Goal: Ask a question: Seek information or help from site administrators or community

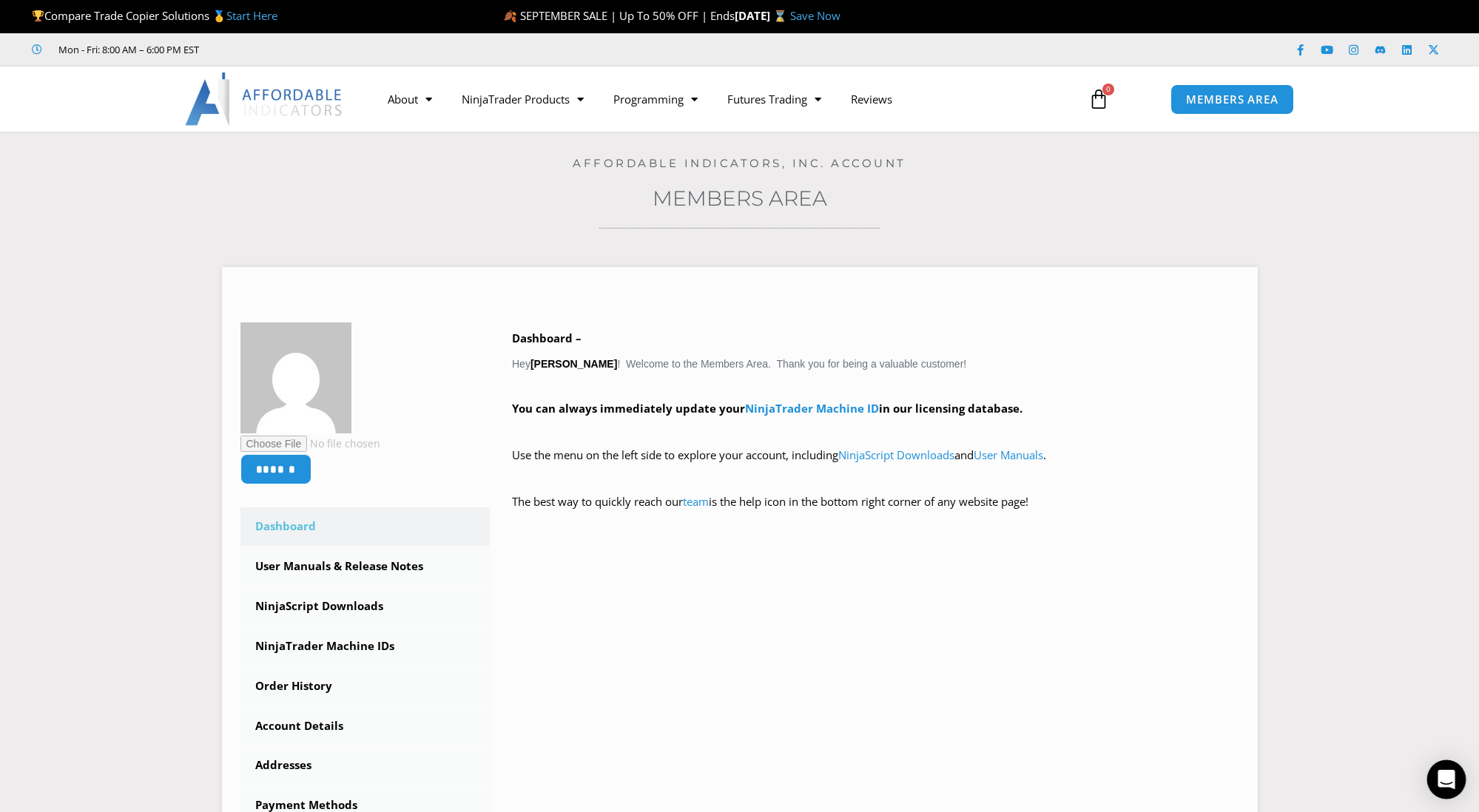
click at [1440, 785] on icon "Open Intercom Messenger" at bounding box center [1447, 780] width 19 height 19
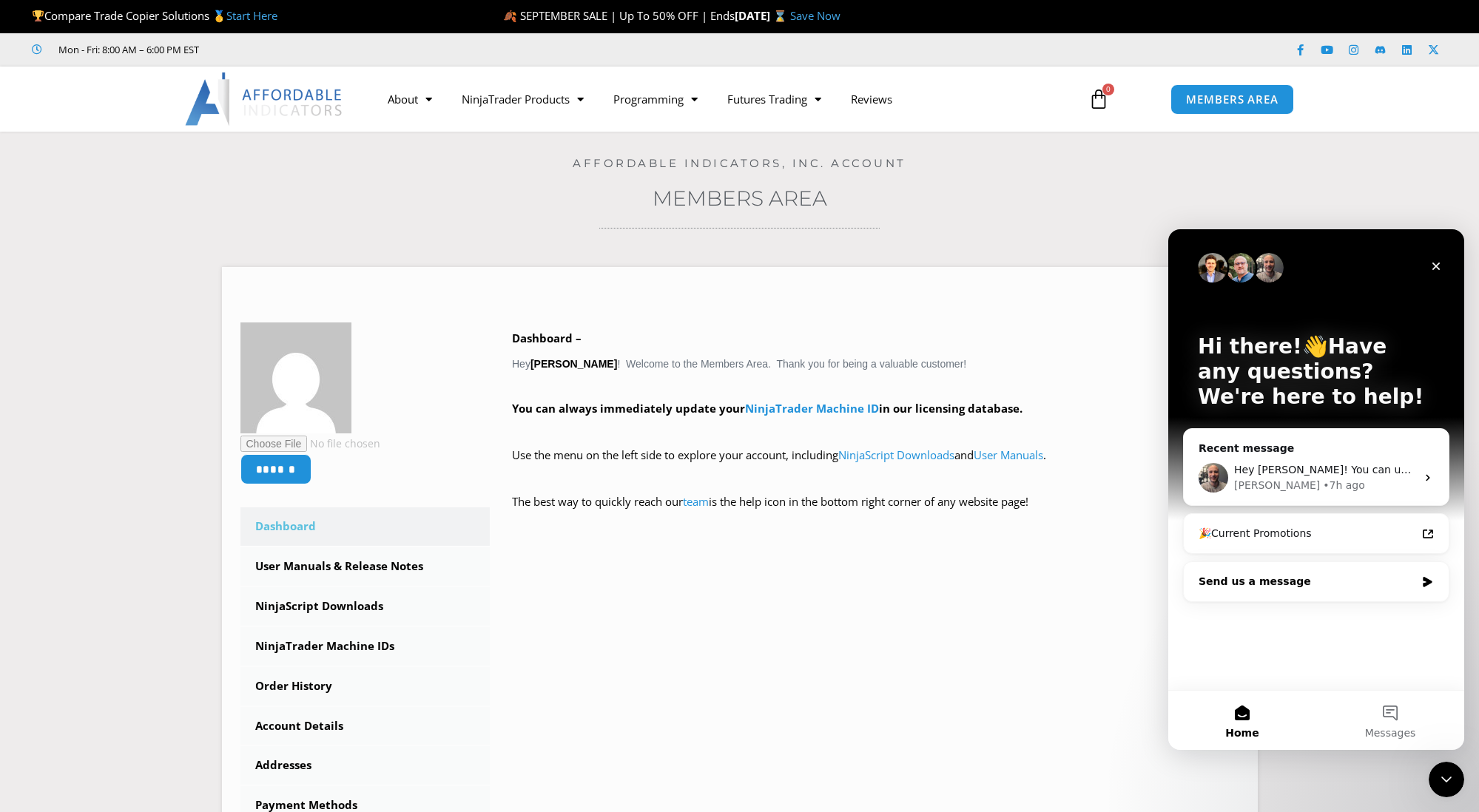
click at [1404, 583] on div "Send us a message" at bounding box center [1307, 581] width 217 height 15
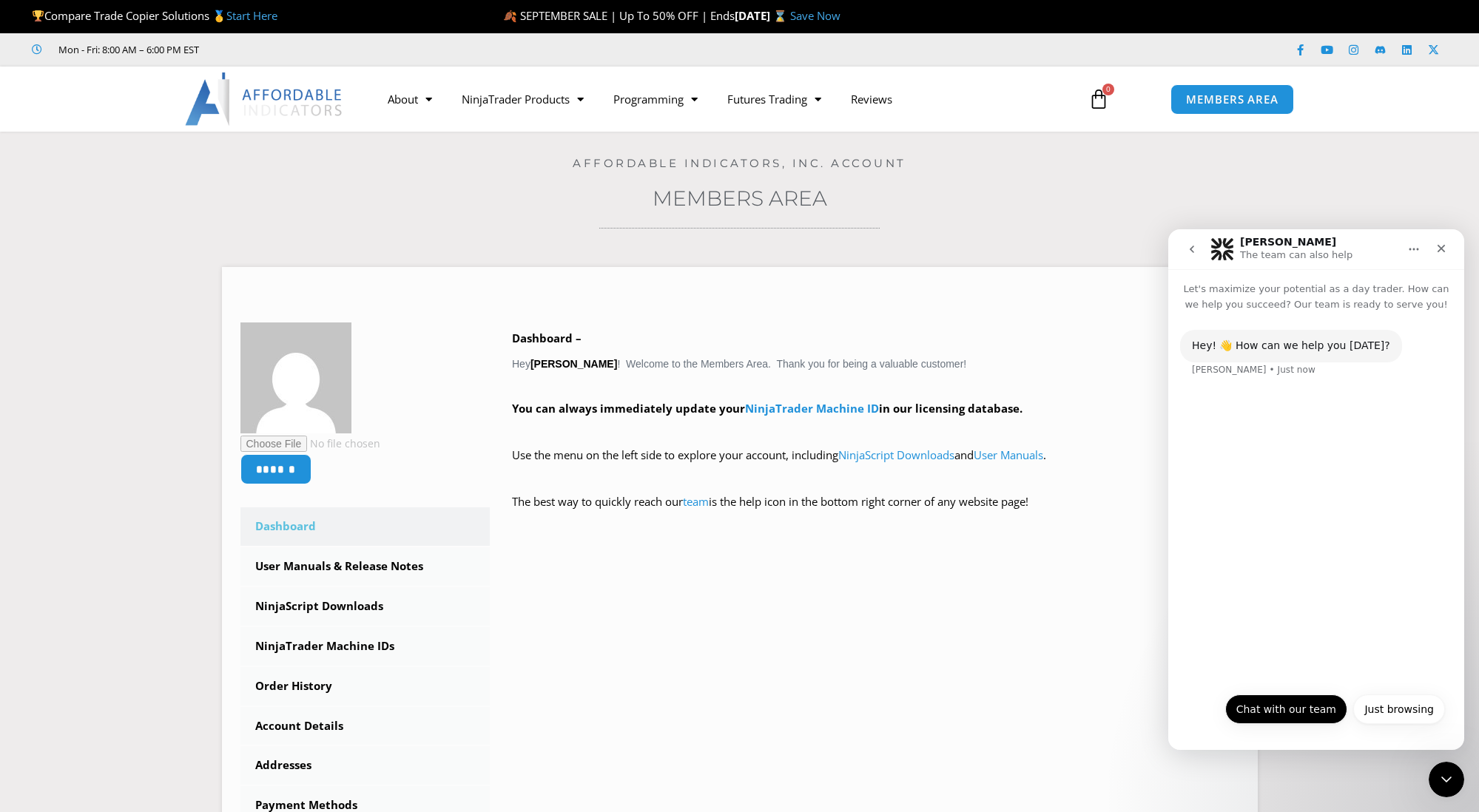
click at [1314, 706] on button "Chat with our team" at bounding box center [1286, 709] width 122 height 30
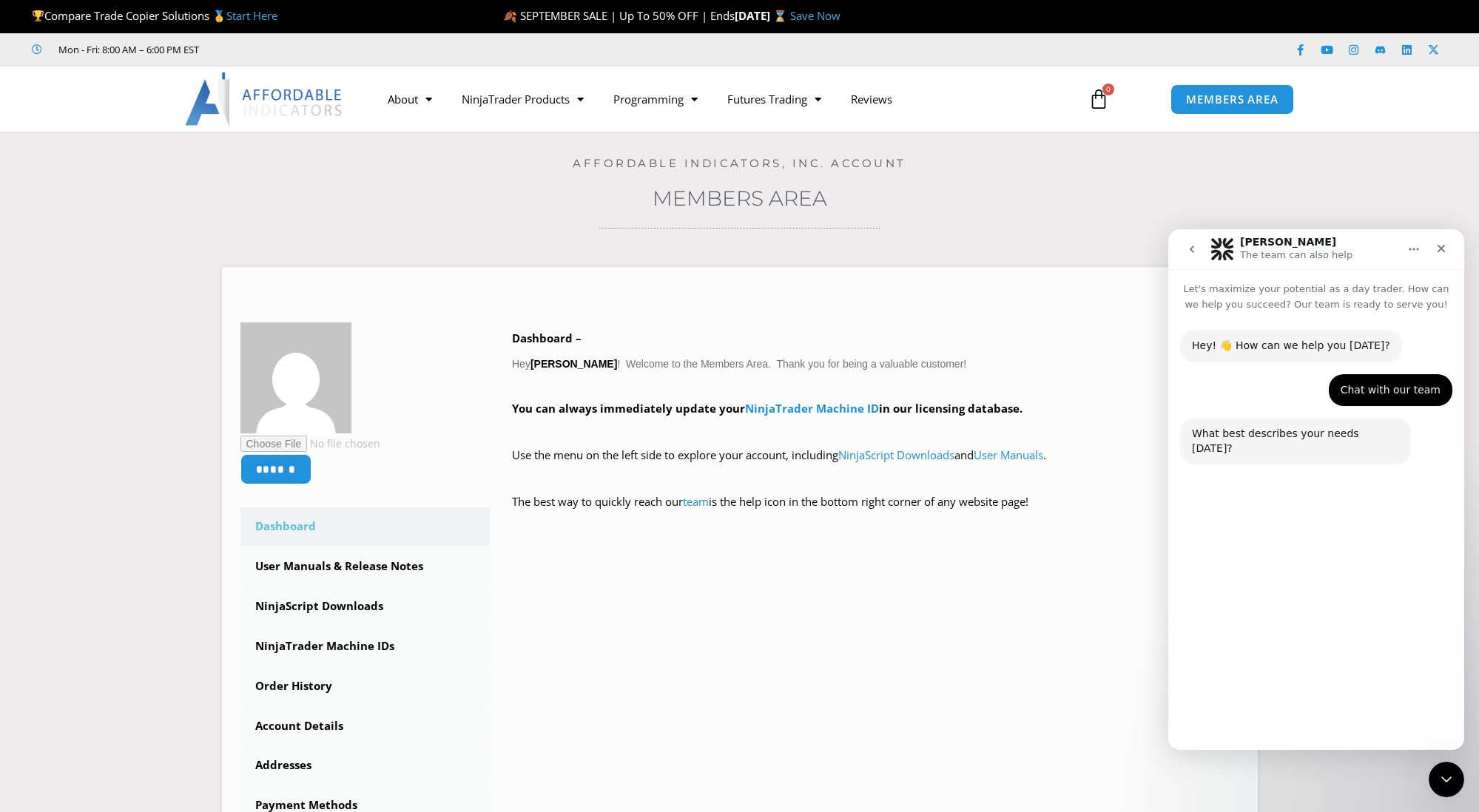
click at [1290, 674] on button "Technical Support" at bounding box center [1270, 674] width 114 height 30
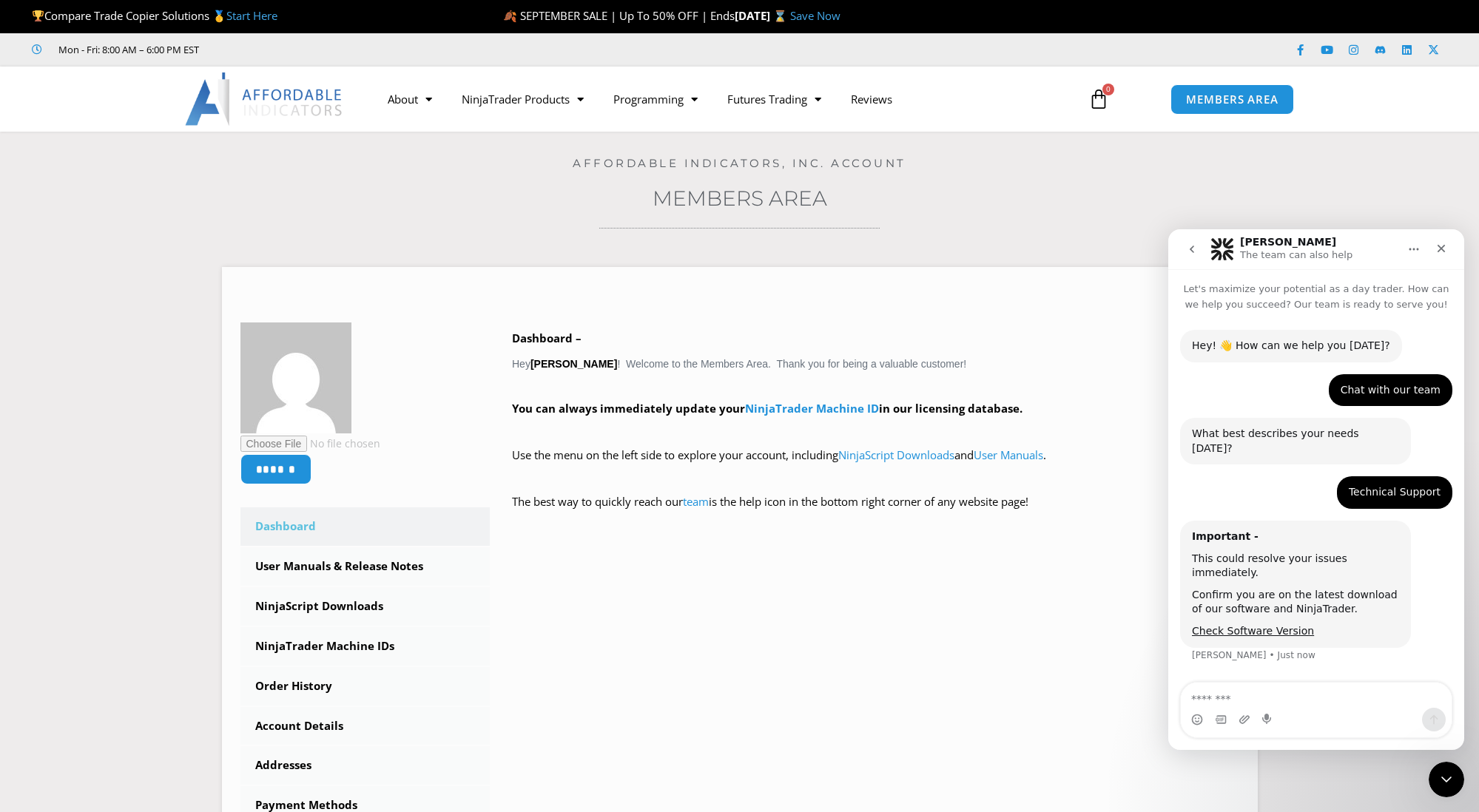
type textarea "*"
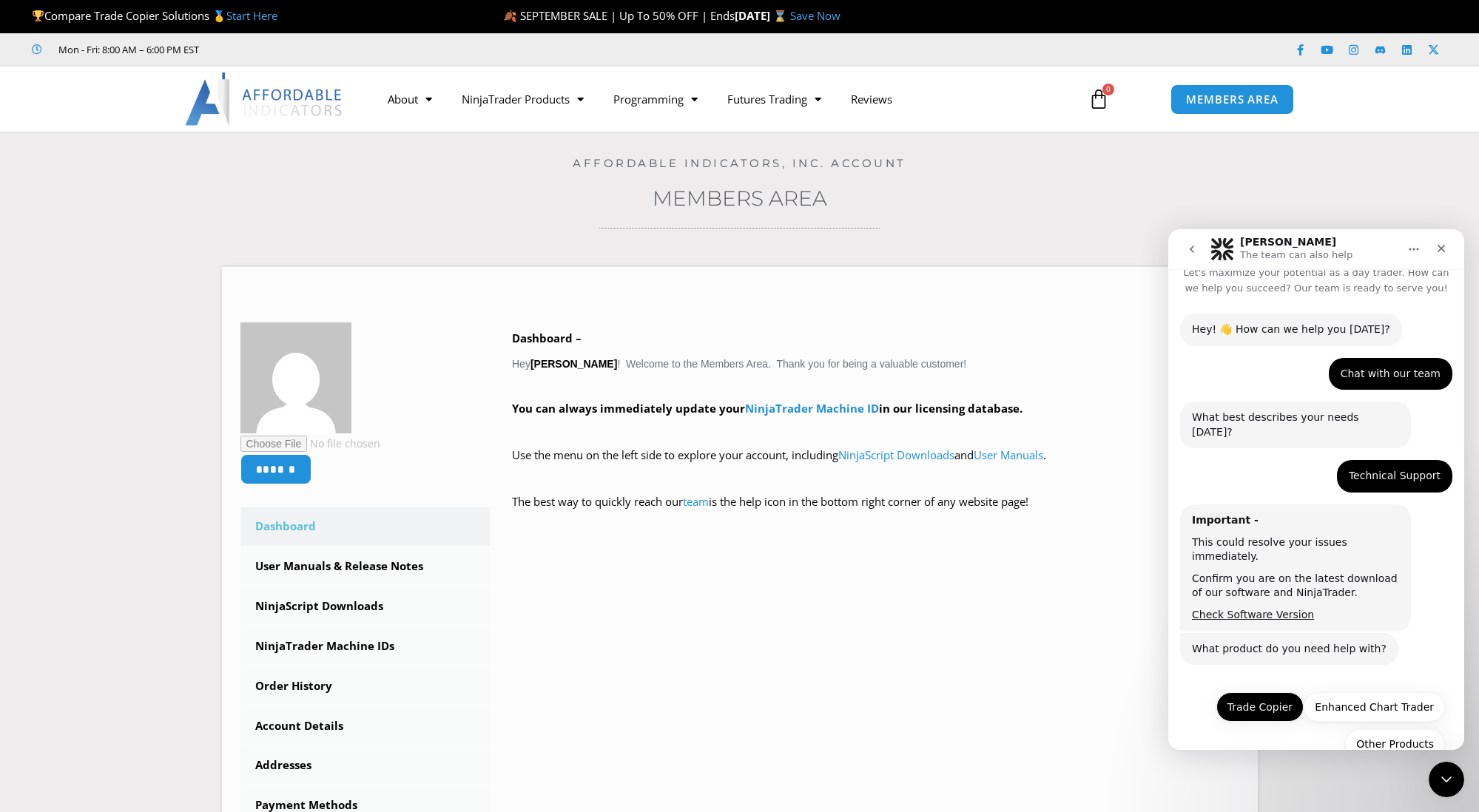
click at [1282, 692] on button "Trade Copier" at bounding box center [1260, 707] width 87 height 30
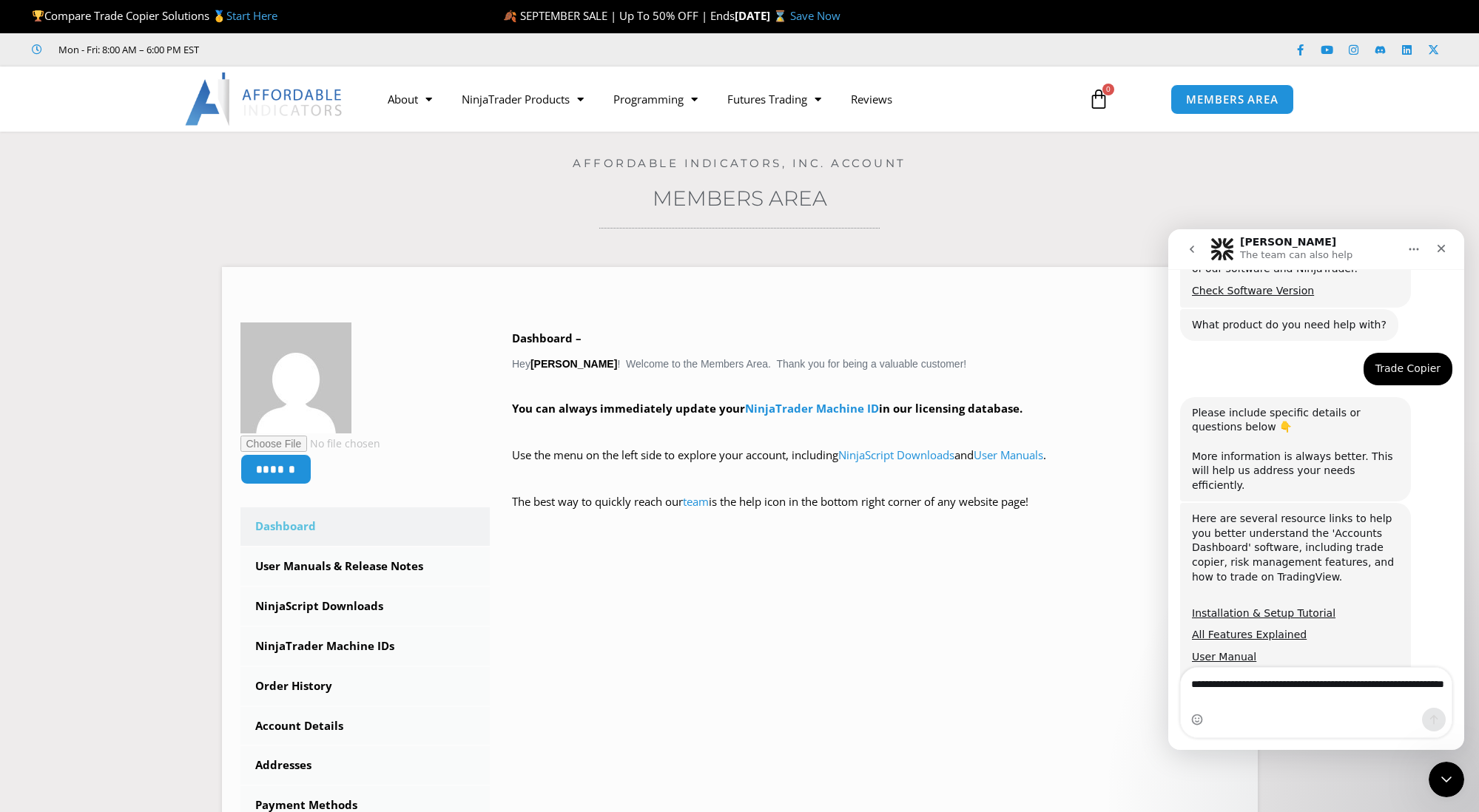
scroll to position [344, 0]
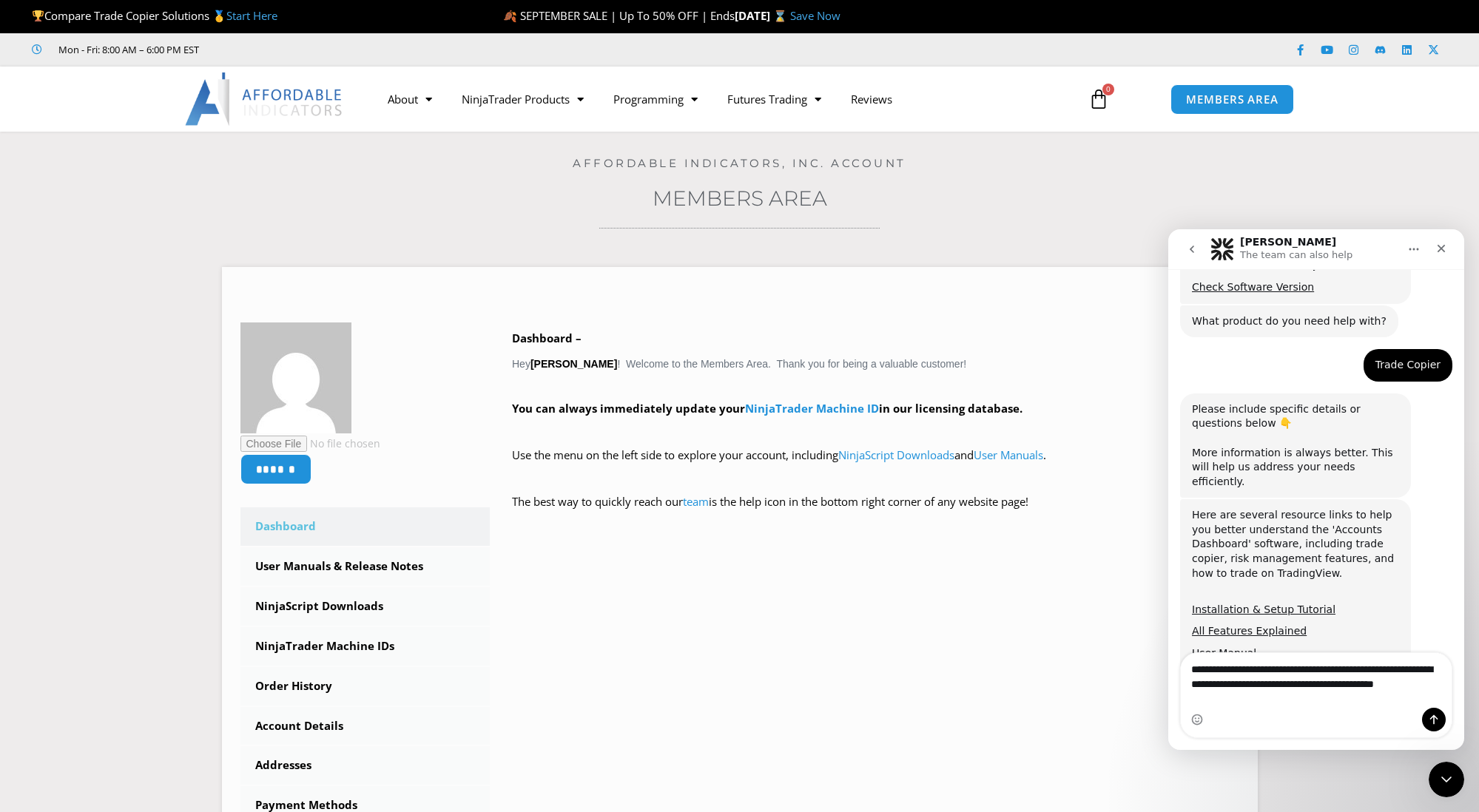
type textarea "**********"
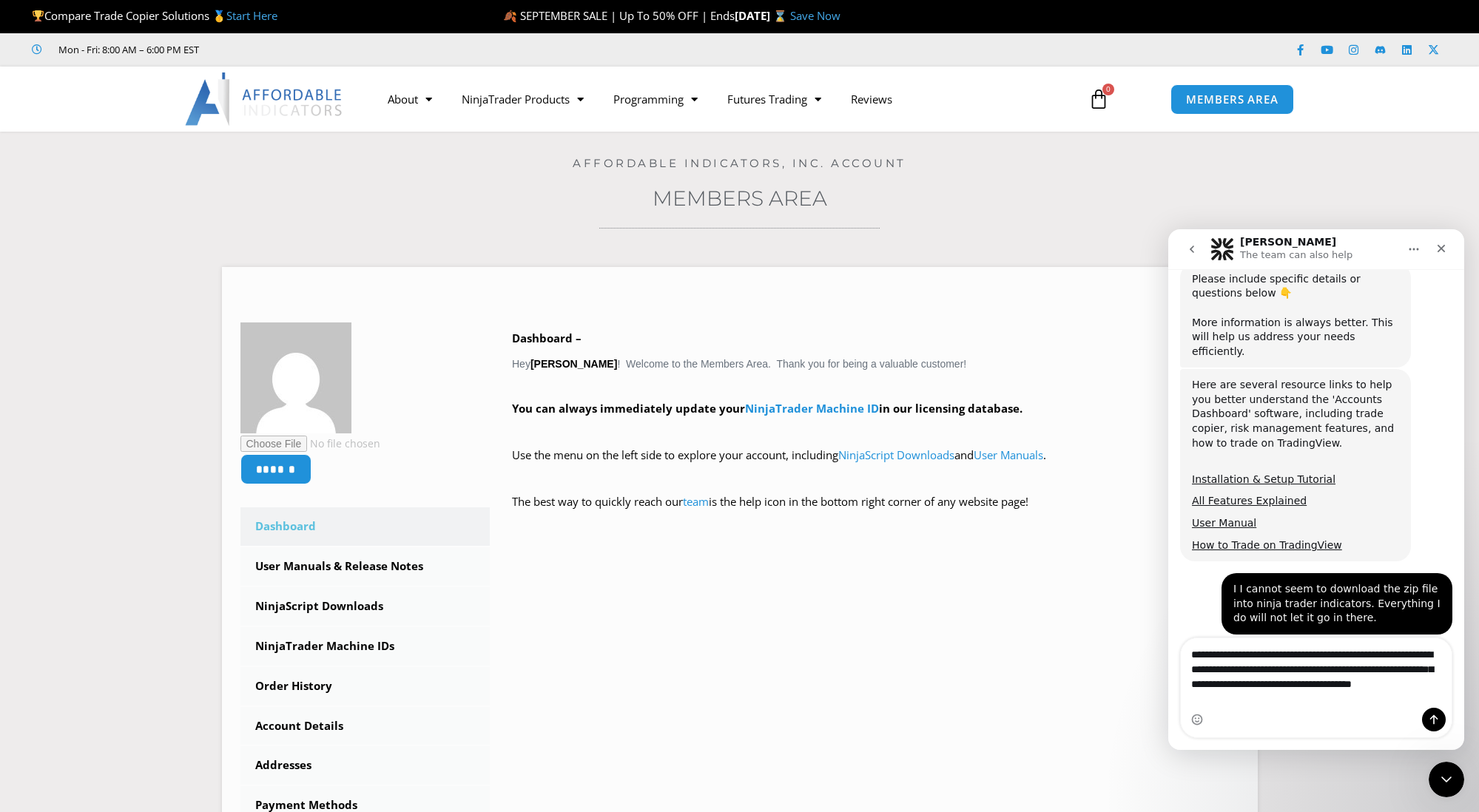
scroll to position [489, 0]
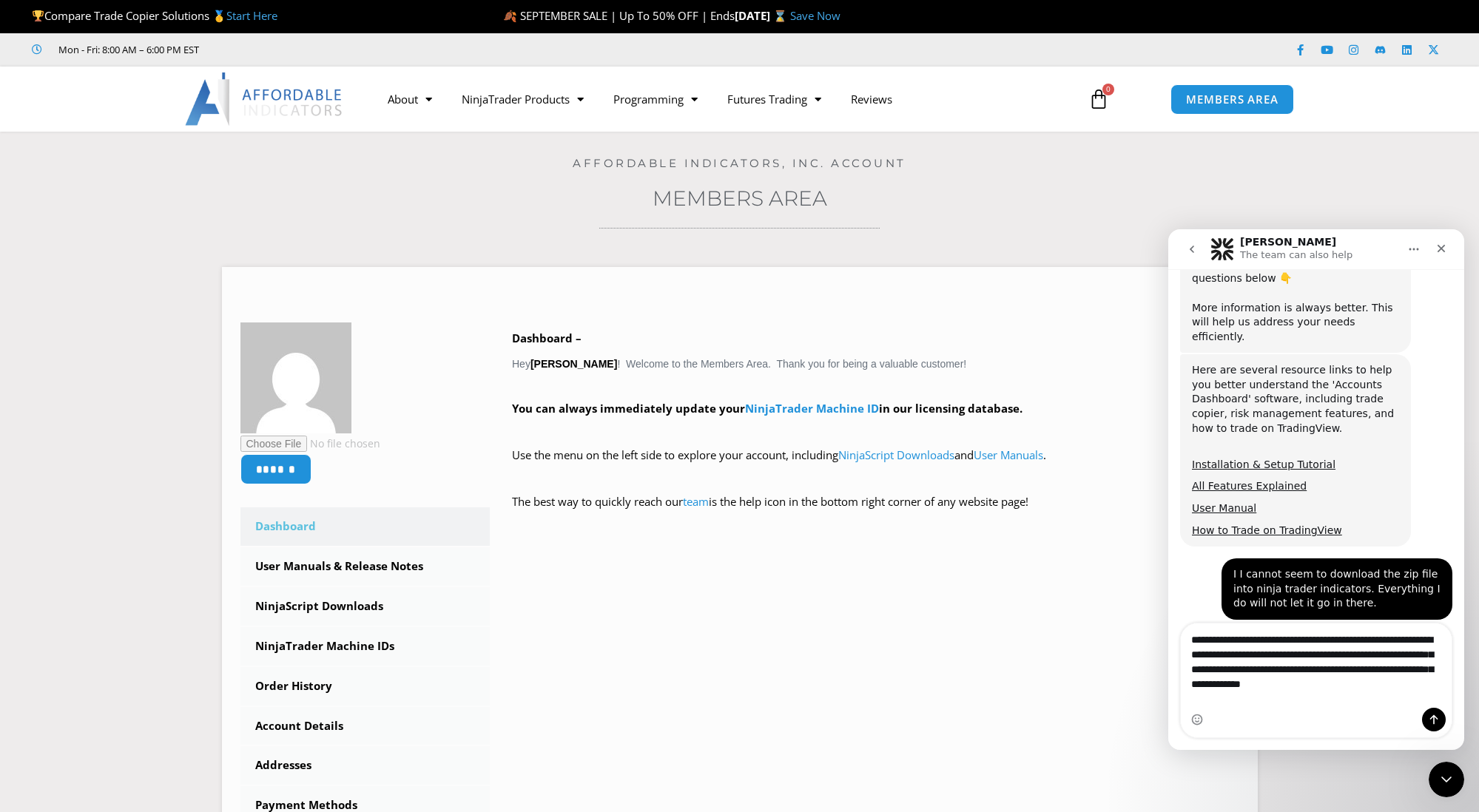
type textarea "**********"
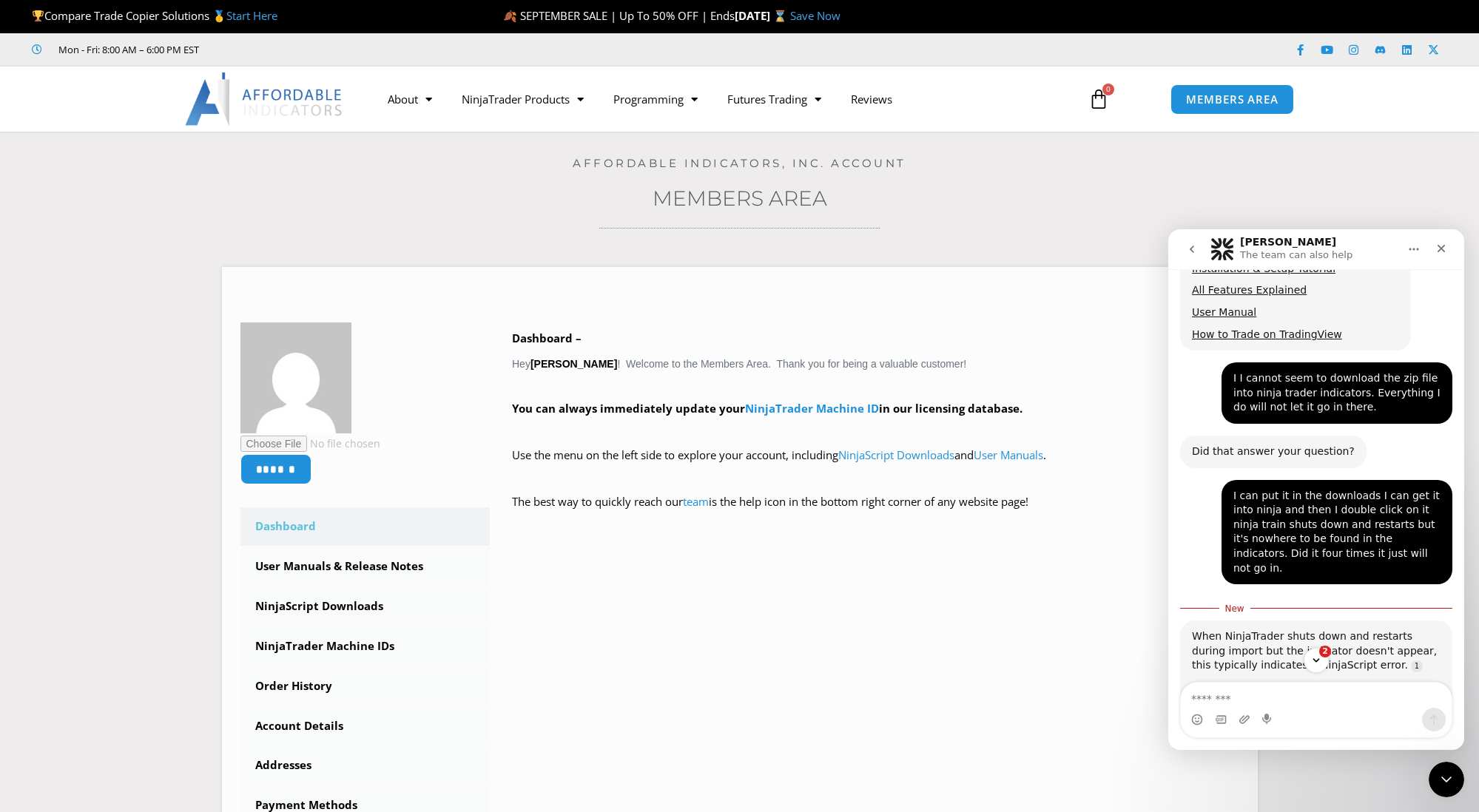
scroll to position [0, 0]
click at [1182, 494] on div "I can put it in the downloads I can get it into ninja and then I double click o…" at bounding box center [1316, 538] width 272 height 117
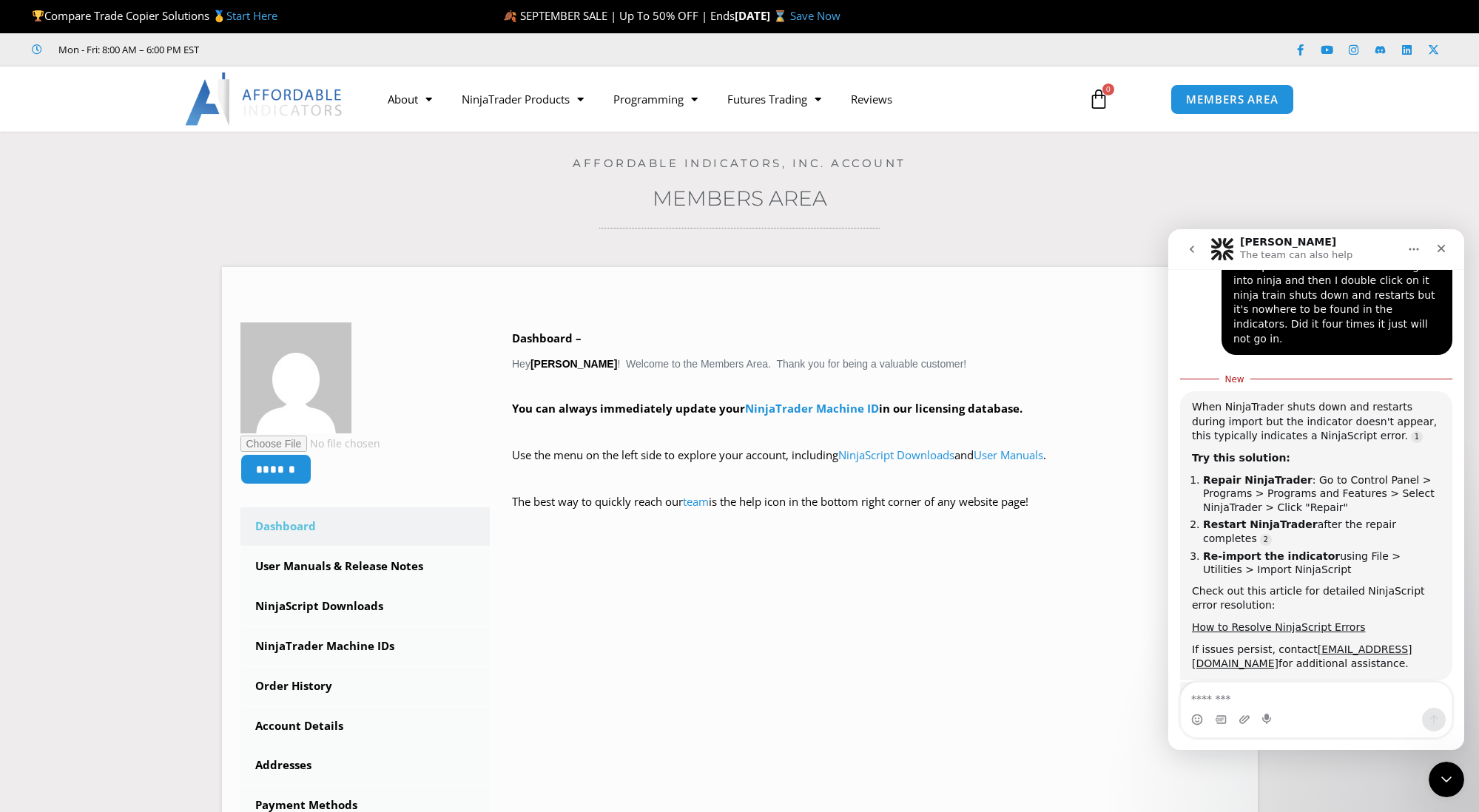
scroll to position [912, 0]
click at [1215, 698] on textarea "Message…" at bounding box center [1315, 695] width 270 height 25
type textarea "**********"
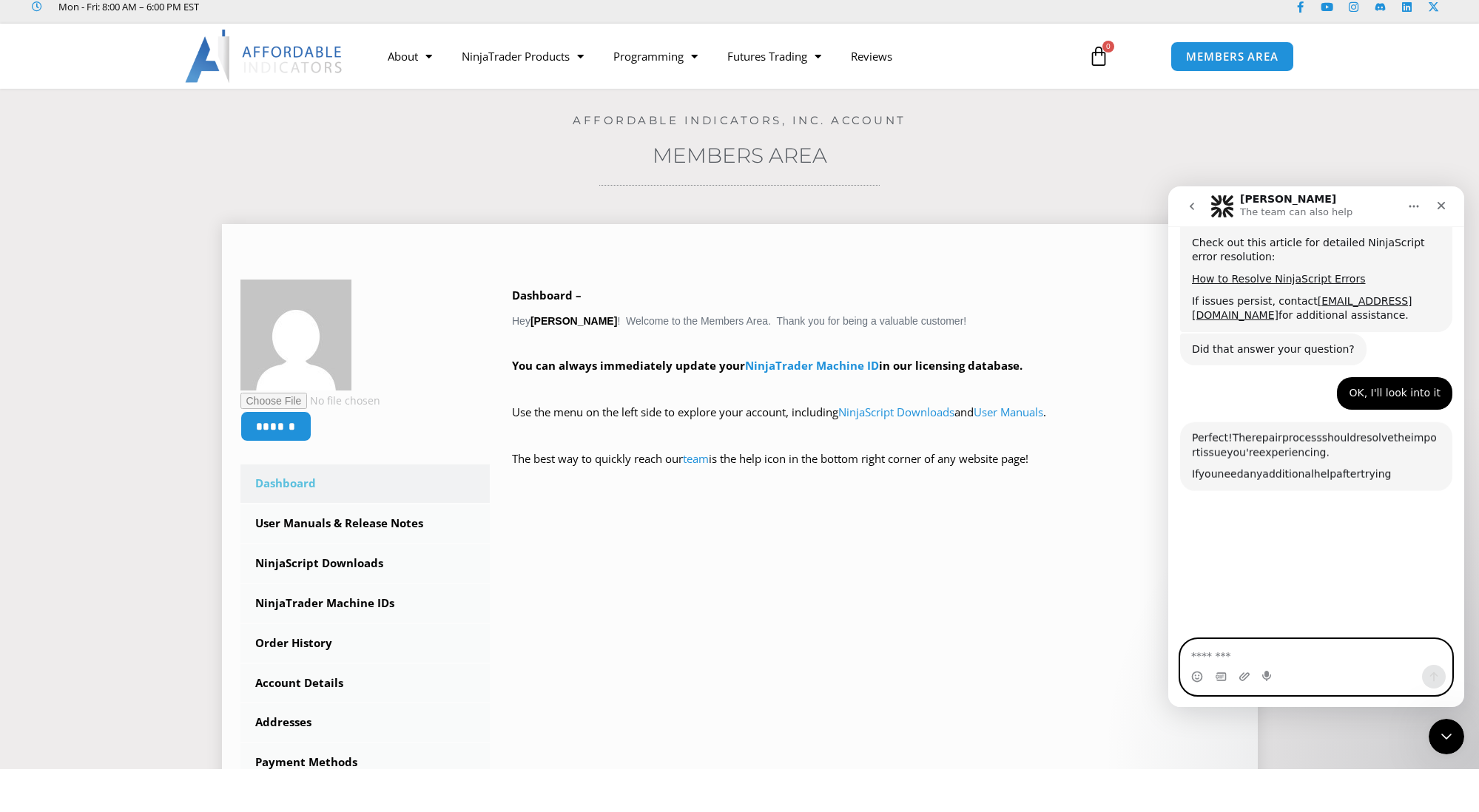
scroll to position [1285, 0]
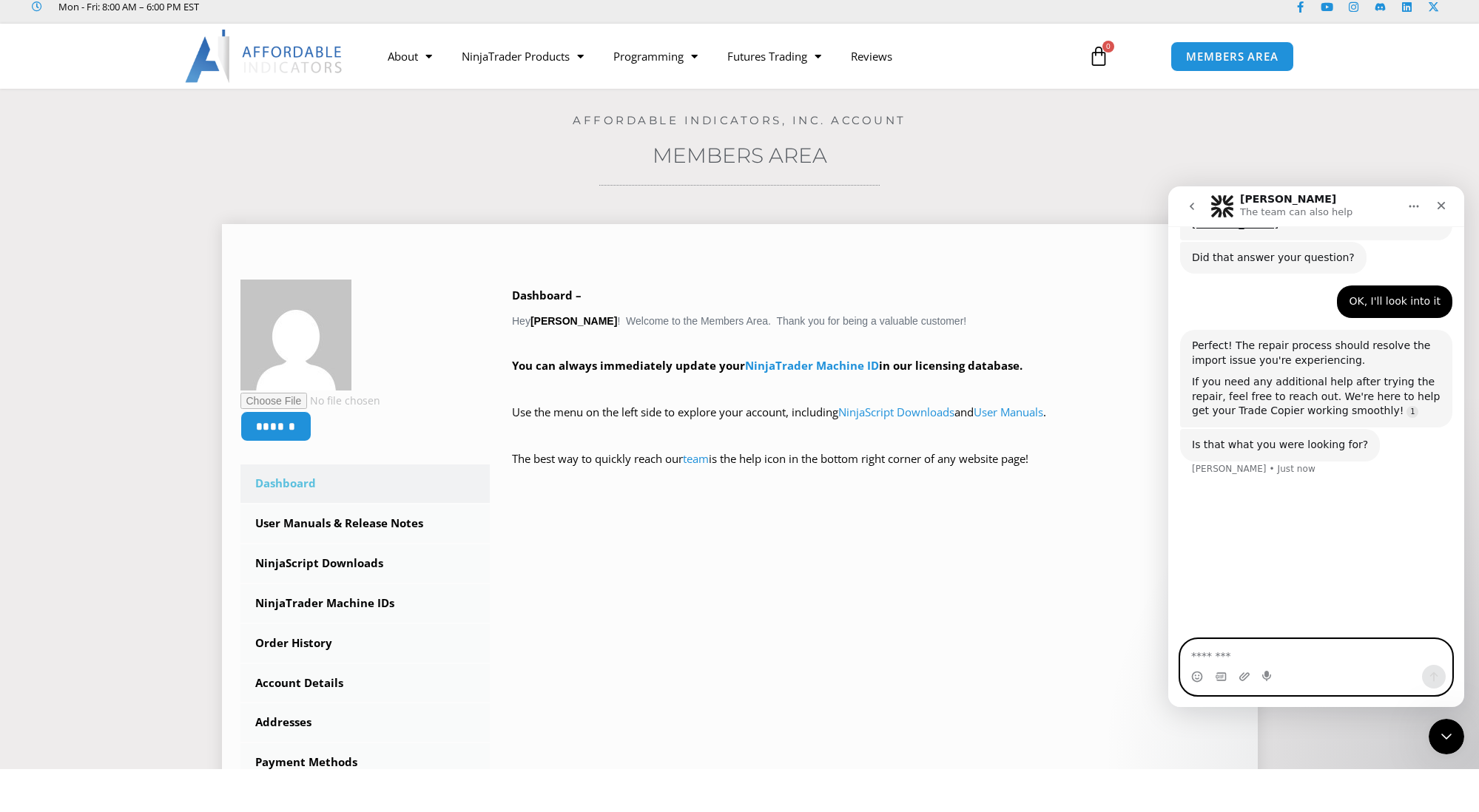
type textarea "*"
type textarea "**********"
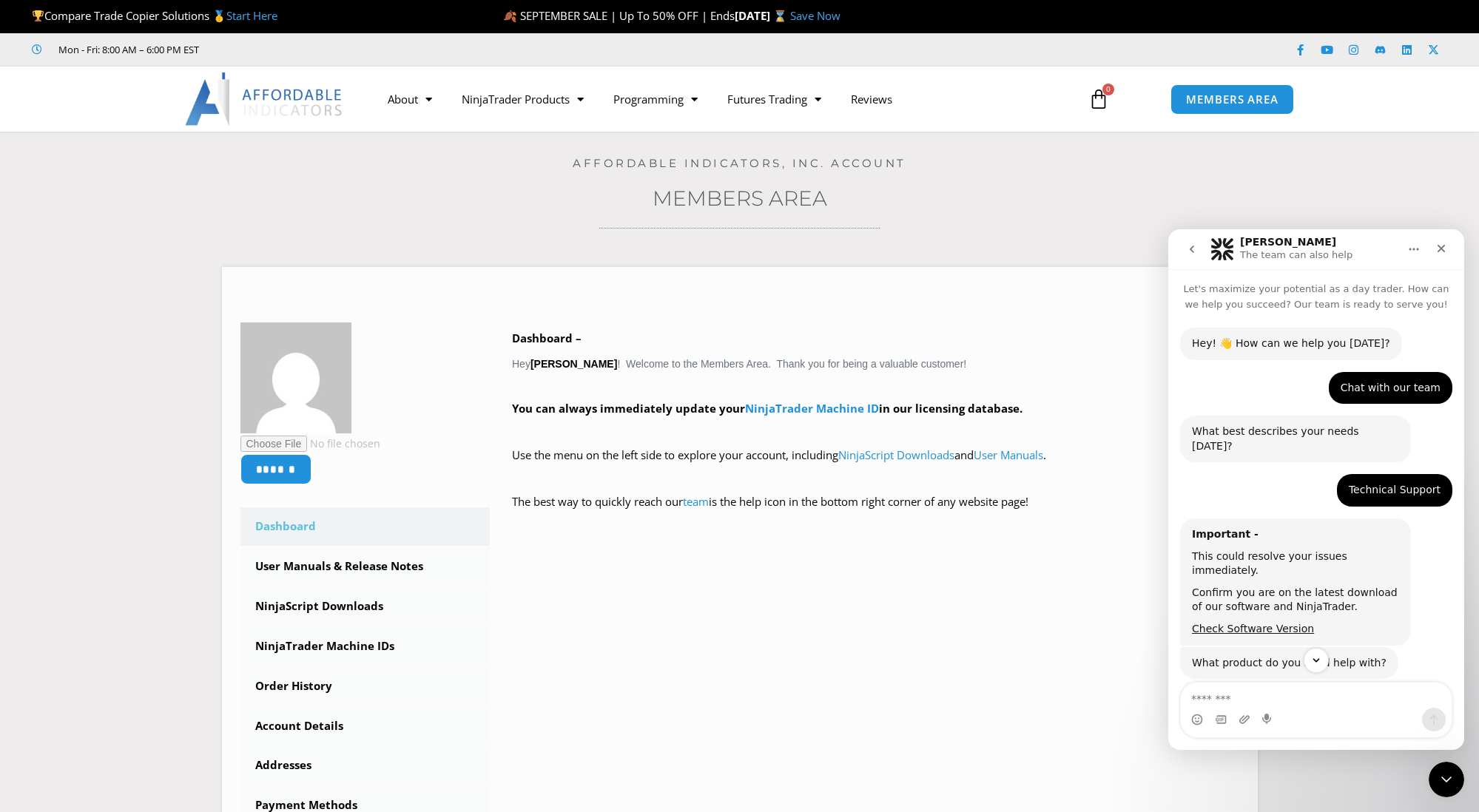
scroll to position [0, 0]
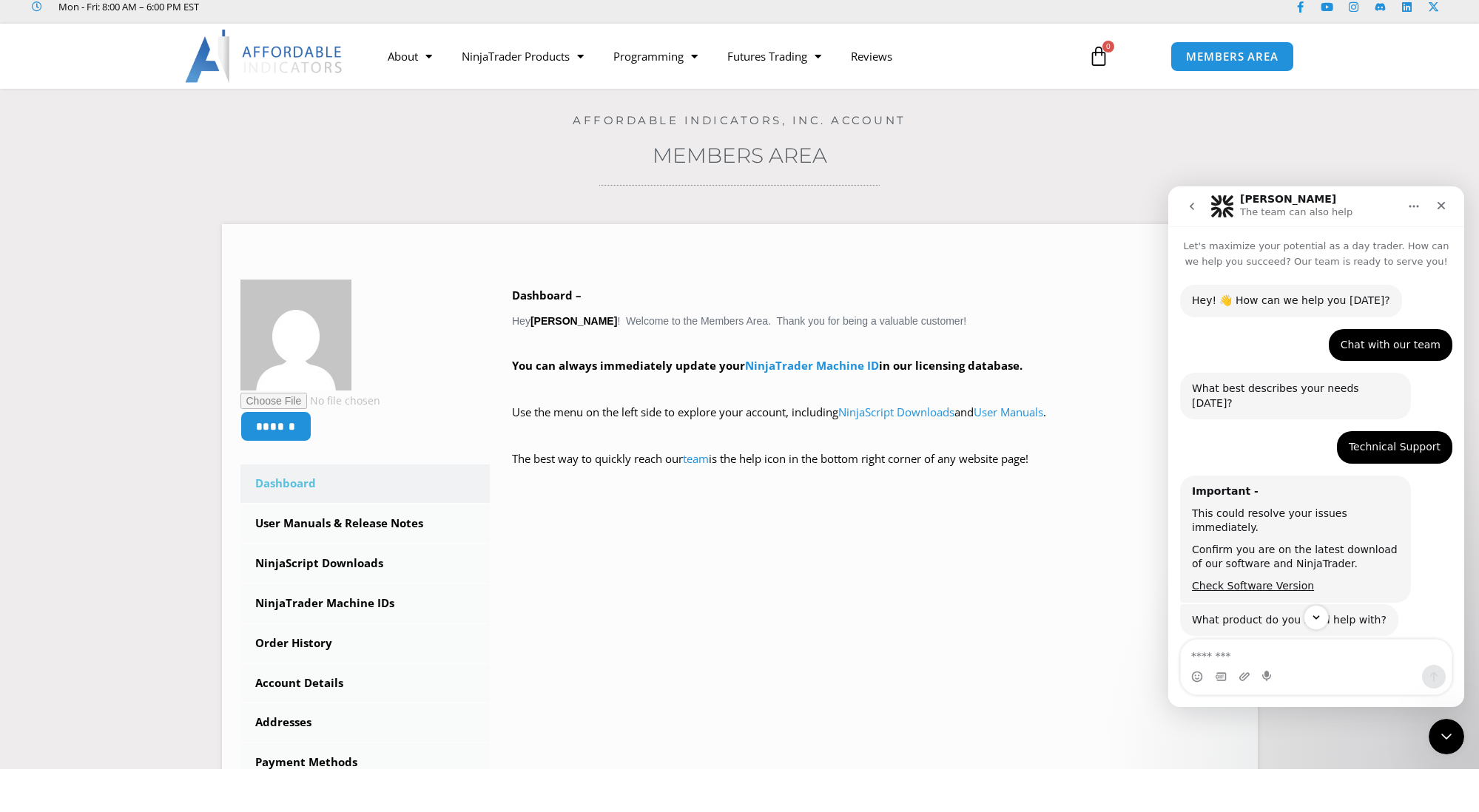
click at [338, 588] on link "NinjaScript Downloads" at bounding box center [365, 607] width 250 height 39
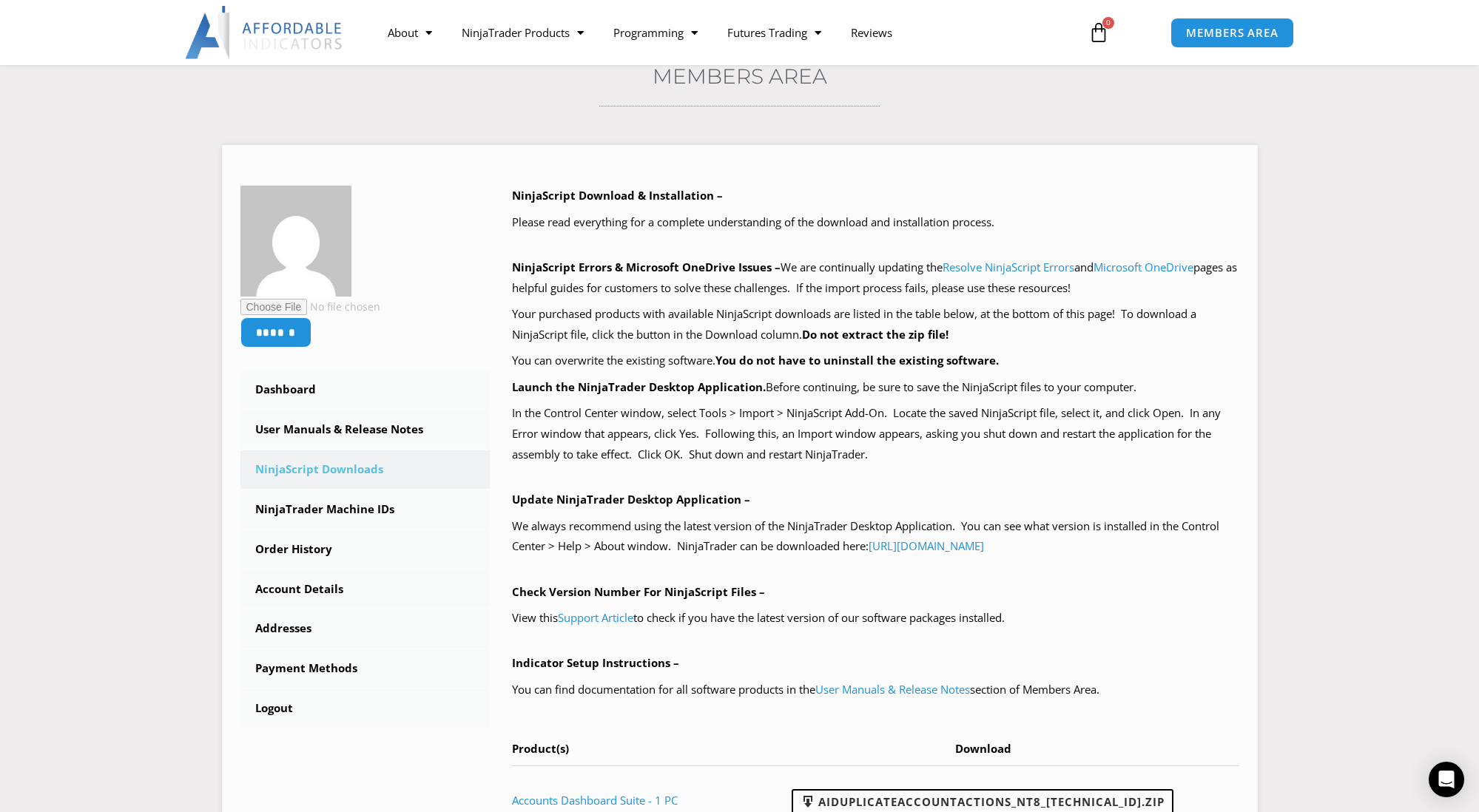
scroll to position [123, 0]
click at [1000, 266] on link "Resolve NinjaScript Errors" at bounding box center [1008, 266] width 132 height 15
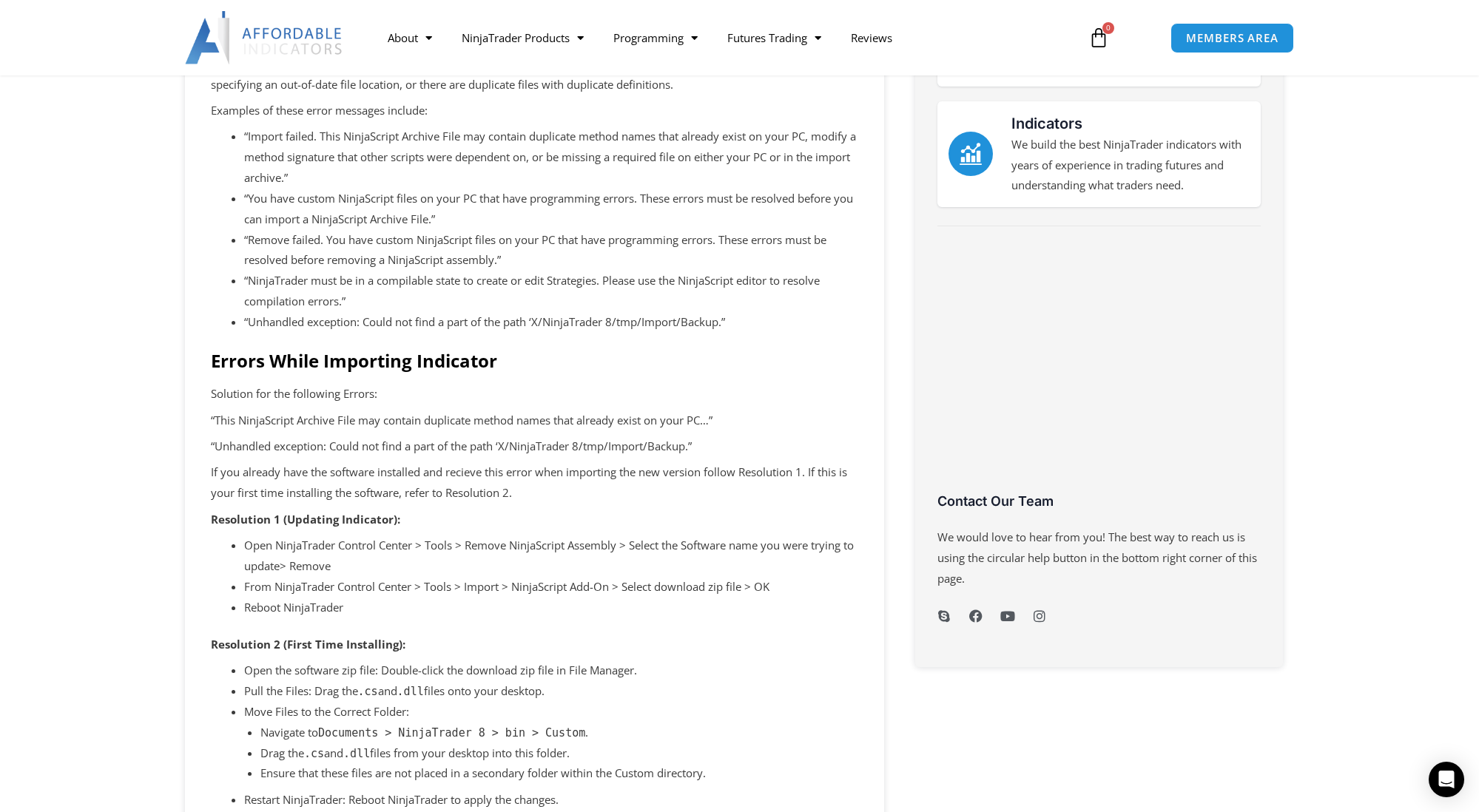
scroll to position [406, 0]
